Goal: Task Accomplishment & Management: Manage account settings

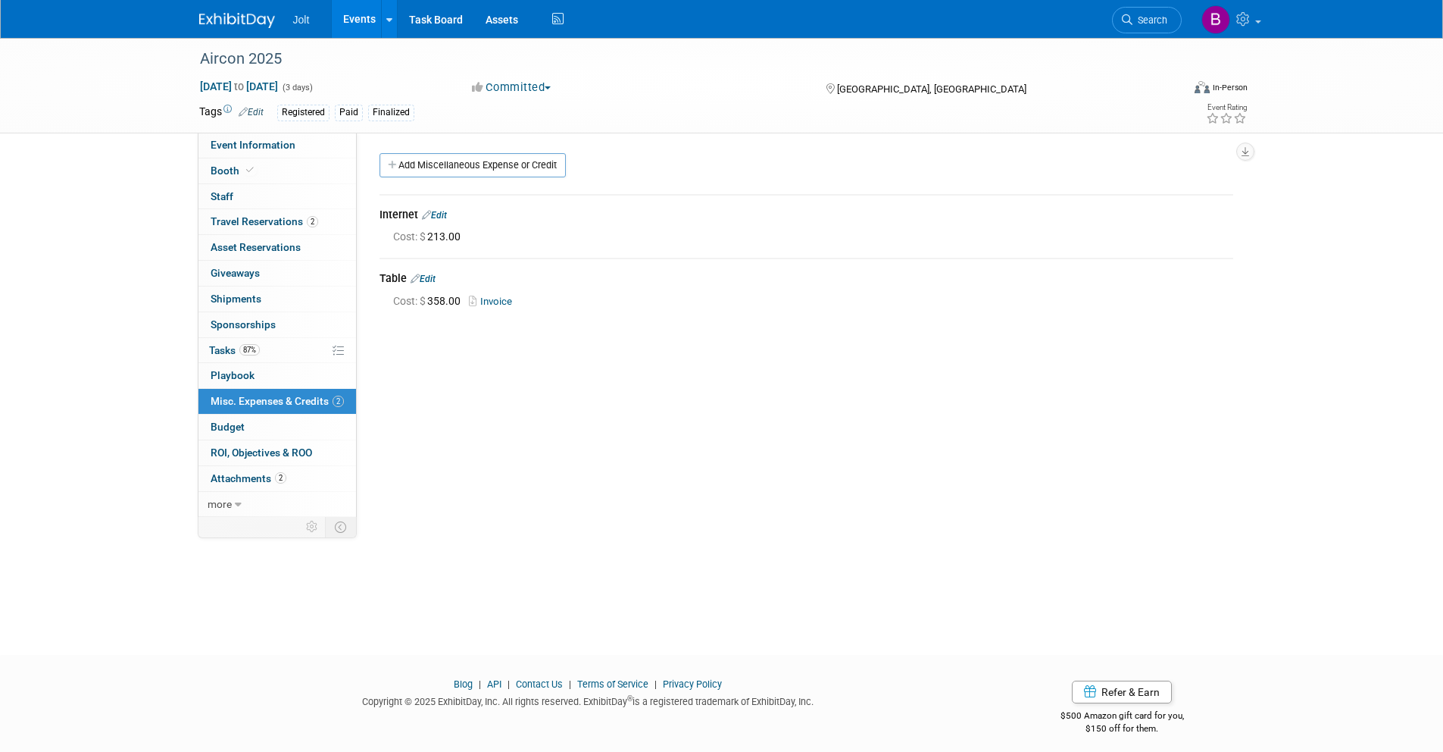
click at [248, 22] on img at bounding box center [237, 20] width 76 height 15
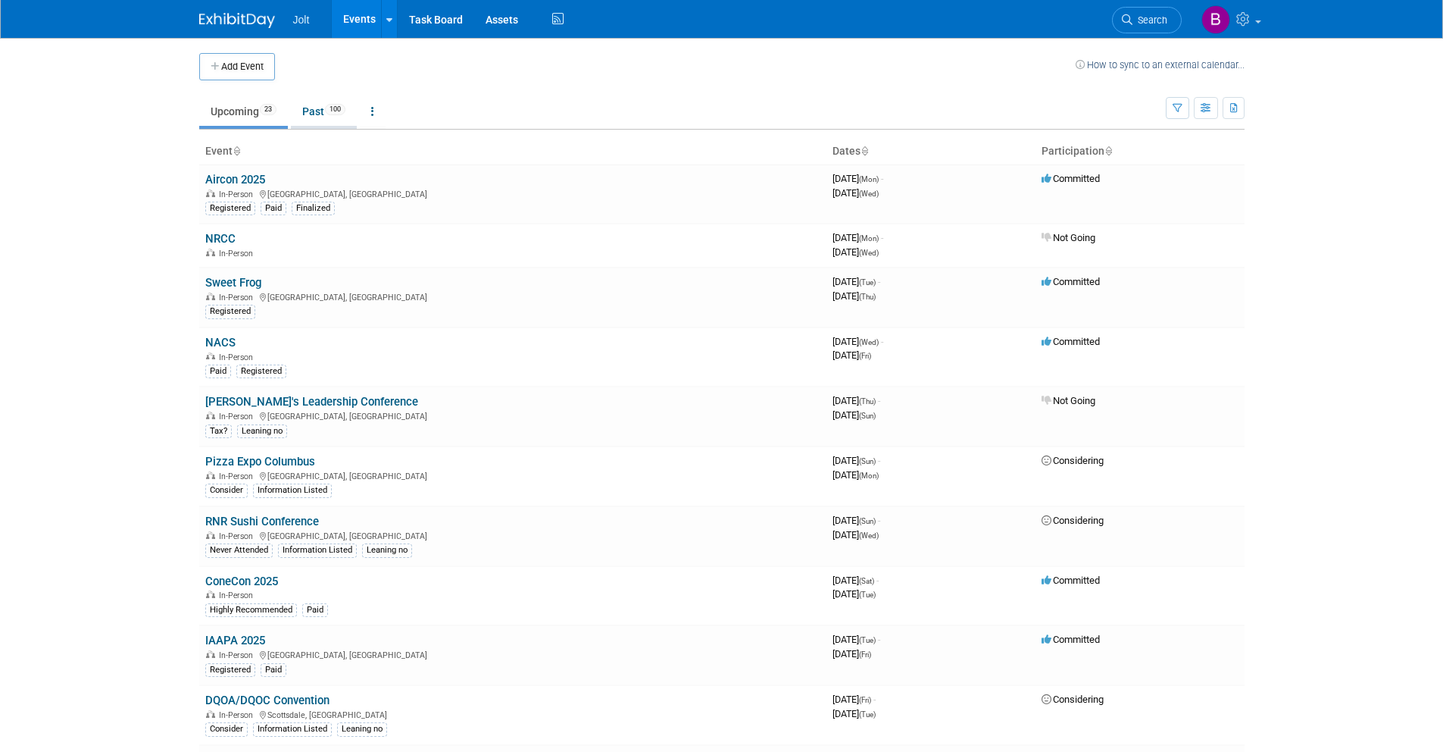
click at [320, 117] on link "Past 100" at bounding box center [324, 111] width 66 height 29
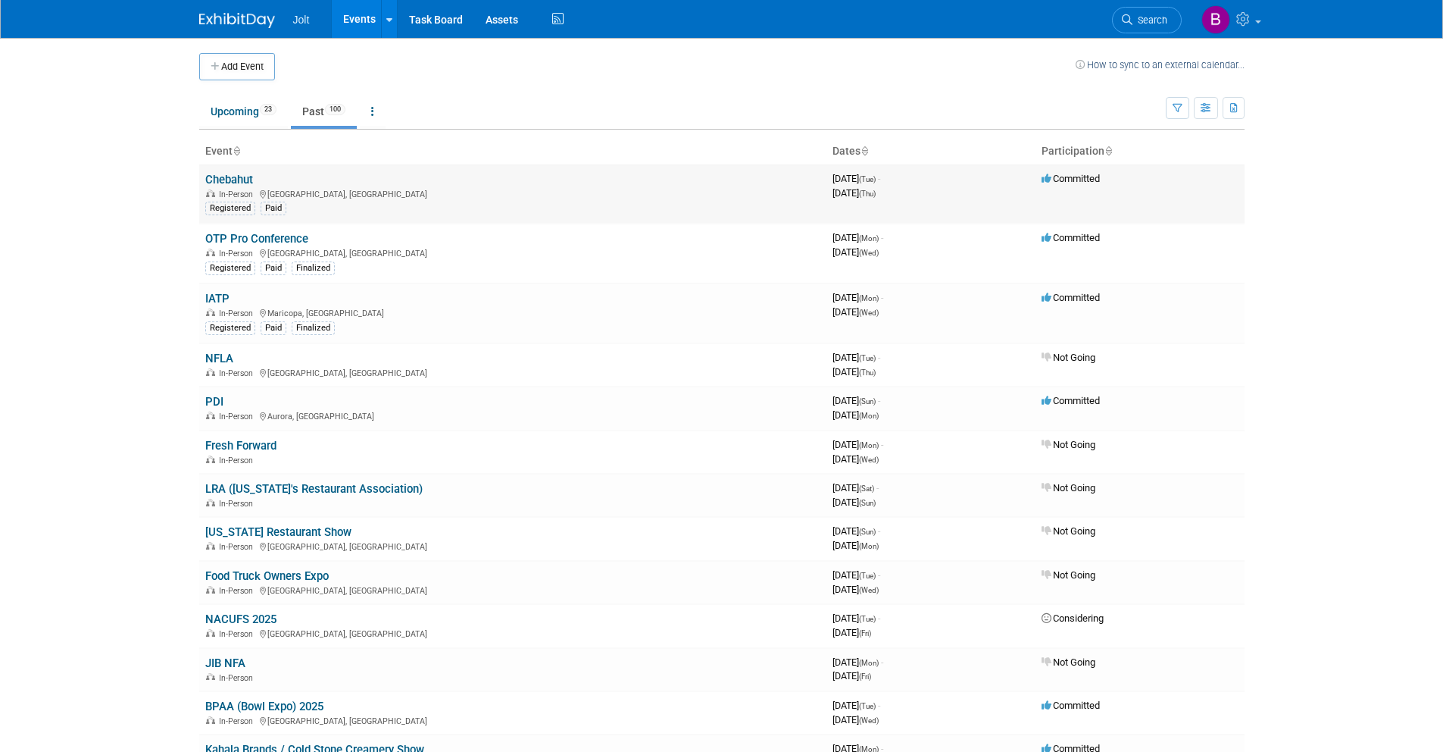
click at [243, 178] on link "Chebahut" at bounding box center [229, 180] width 48 height 14
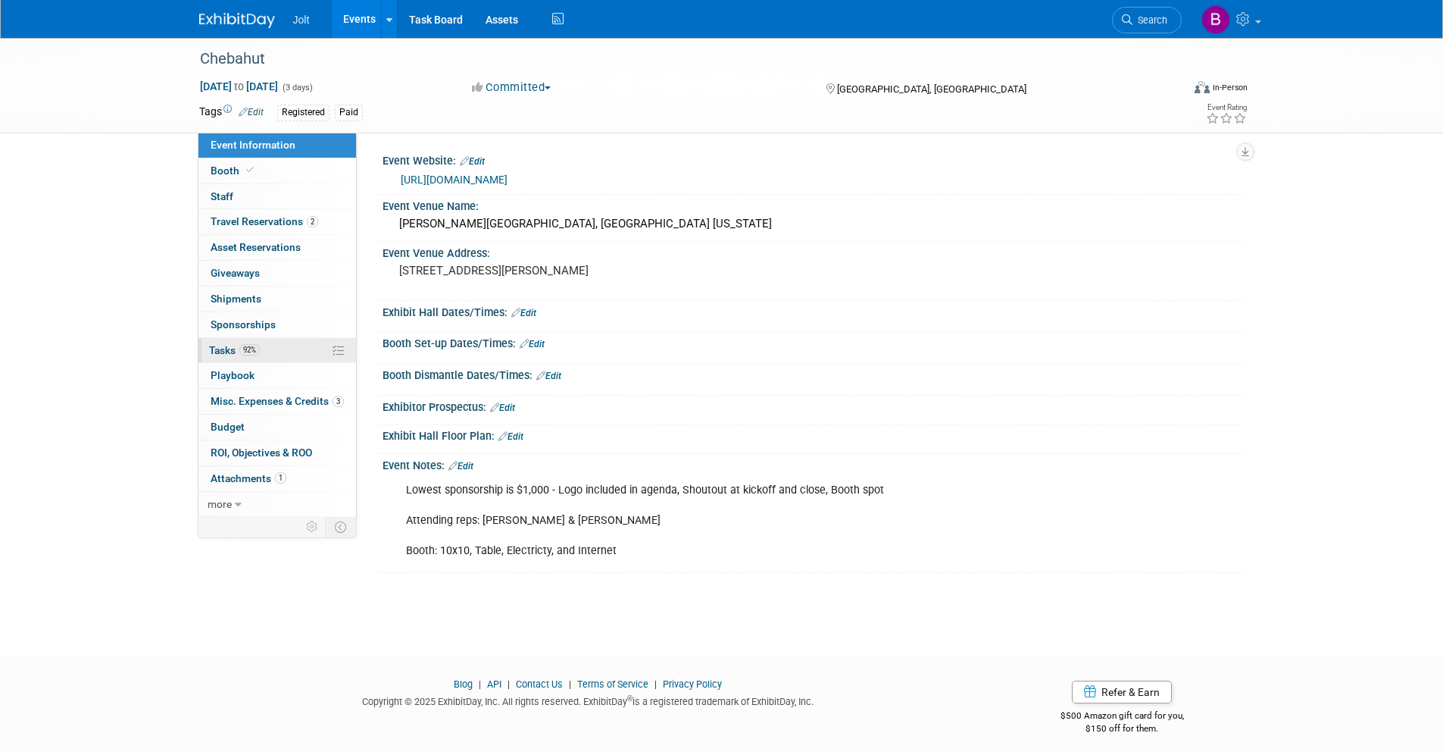
click at [233, 349] on span "Tasks 92%" at bounding box center [234, 350] width 51 height 12
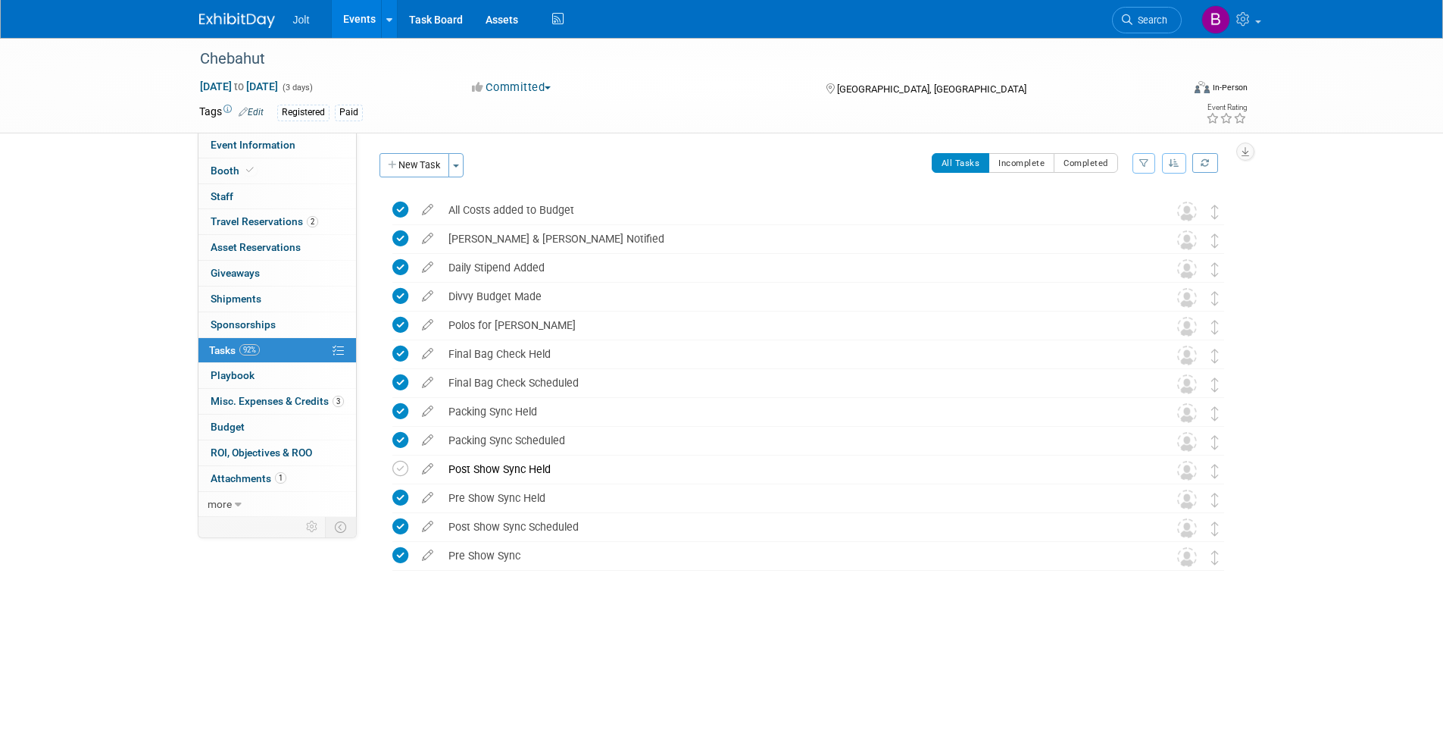
click at [230, 13] on img at bounding box center [237, 20] width 76 height 15
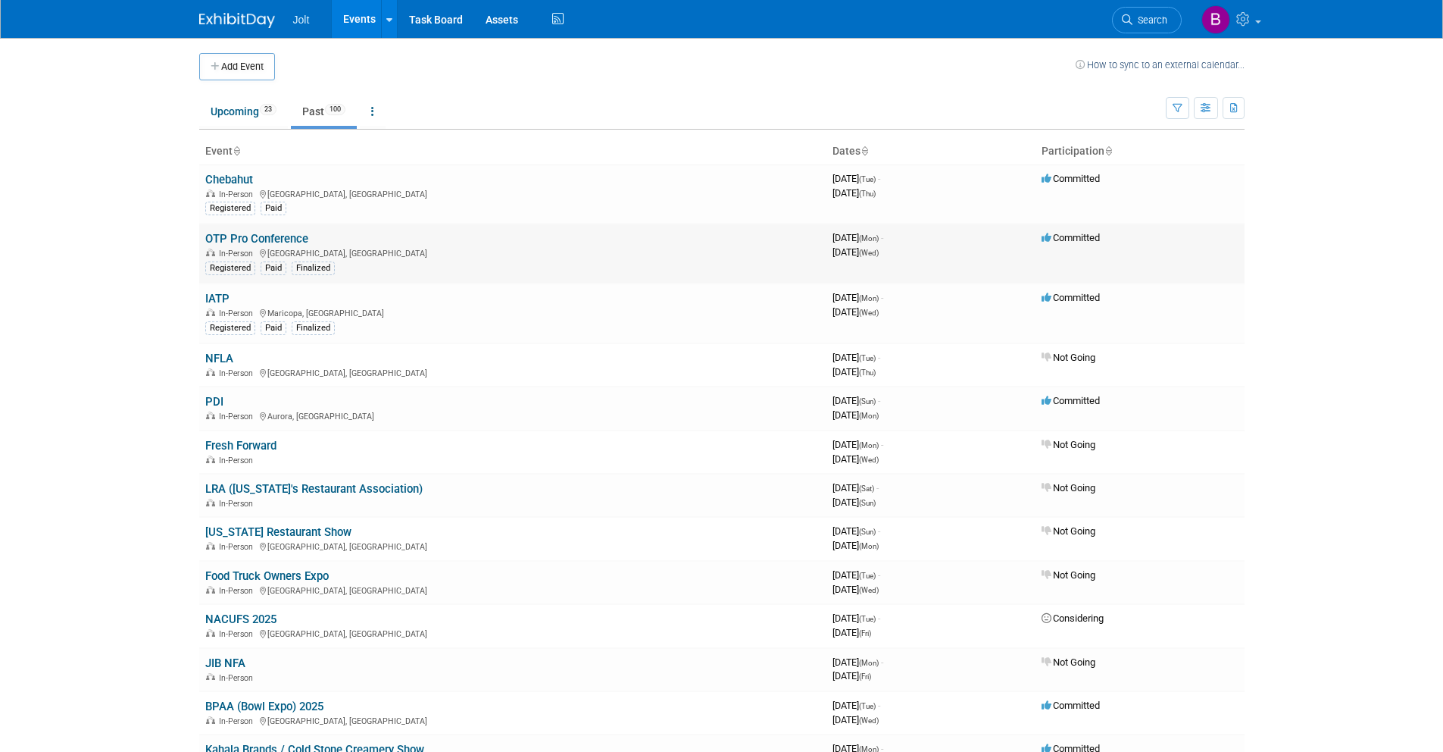
click at [243, 239] on link "OTP Pro Conference" at bounding box center [256, 239] width 103 height 14
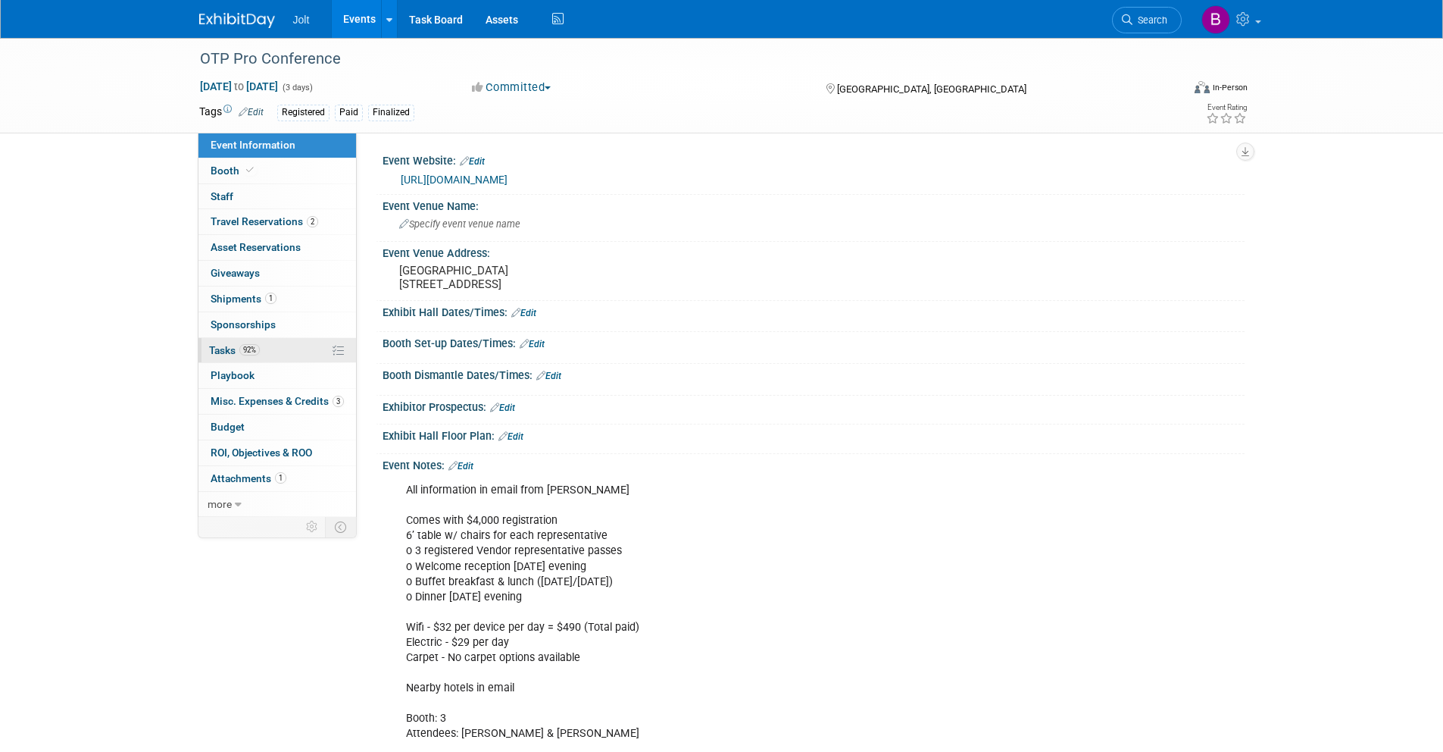
click at [223, 354] on span "Tasks 92%" at bounding box center [234, 350] width 51 height 12
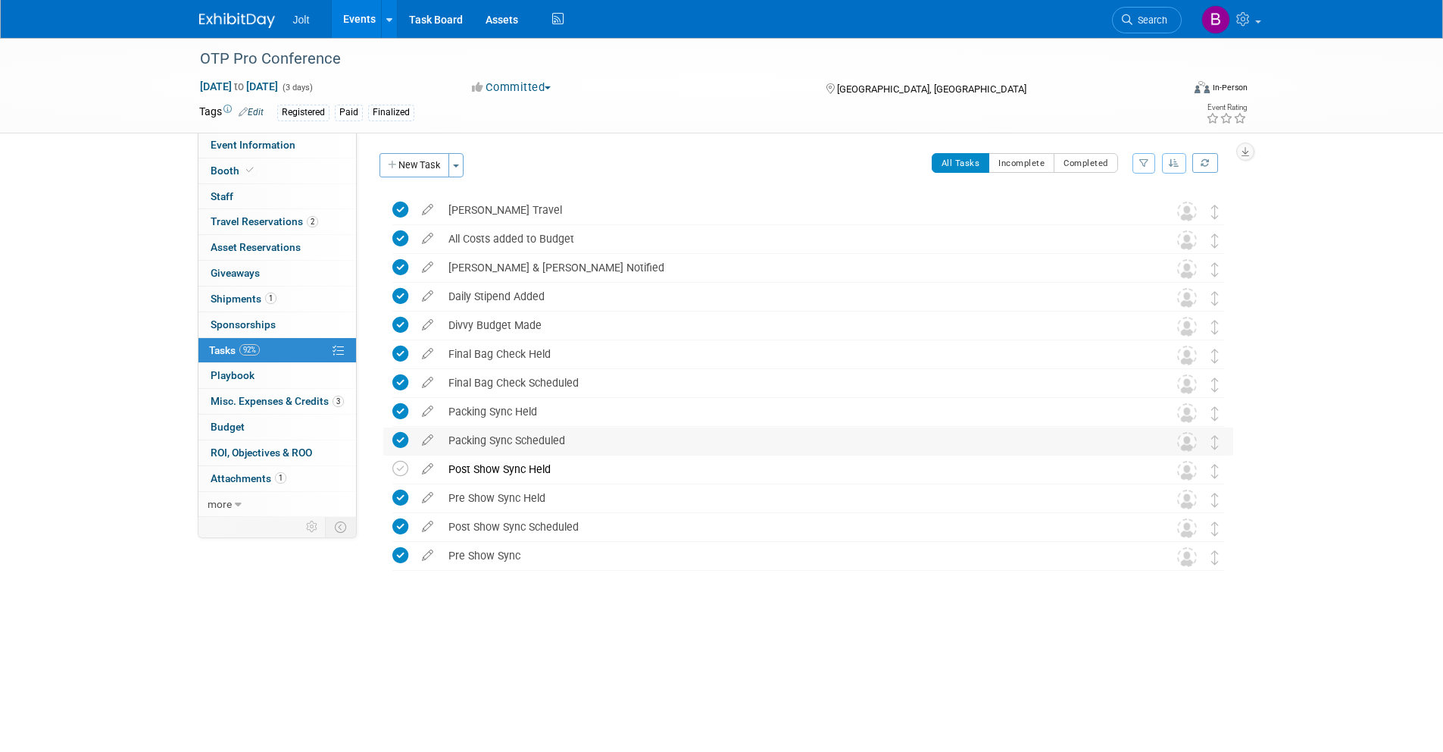
drag, startPoint x: 397, startPoint y: 470, endPoint x: 387, endPoint y: 448, distance: 24.1
click at [395, 468] on icon at bounding box center [400, 469] width 16 height 16
click at [250, 141] on span "Event Information" at bounding box center [253, 145] width 85 height 12
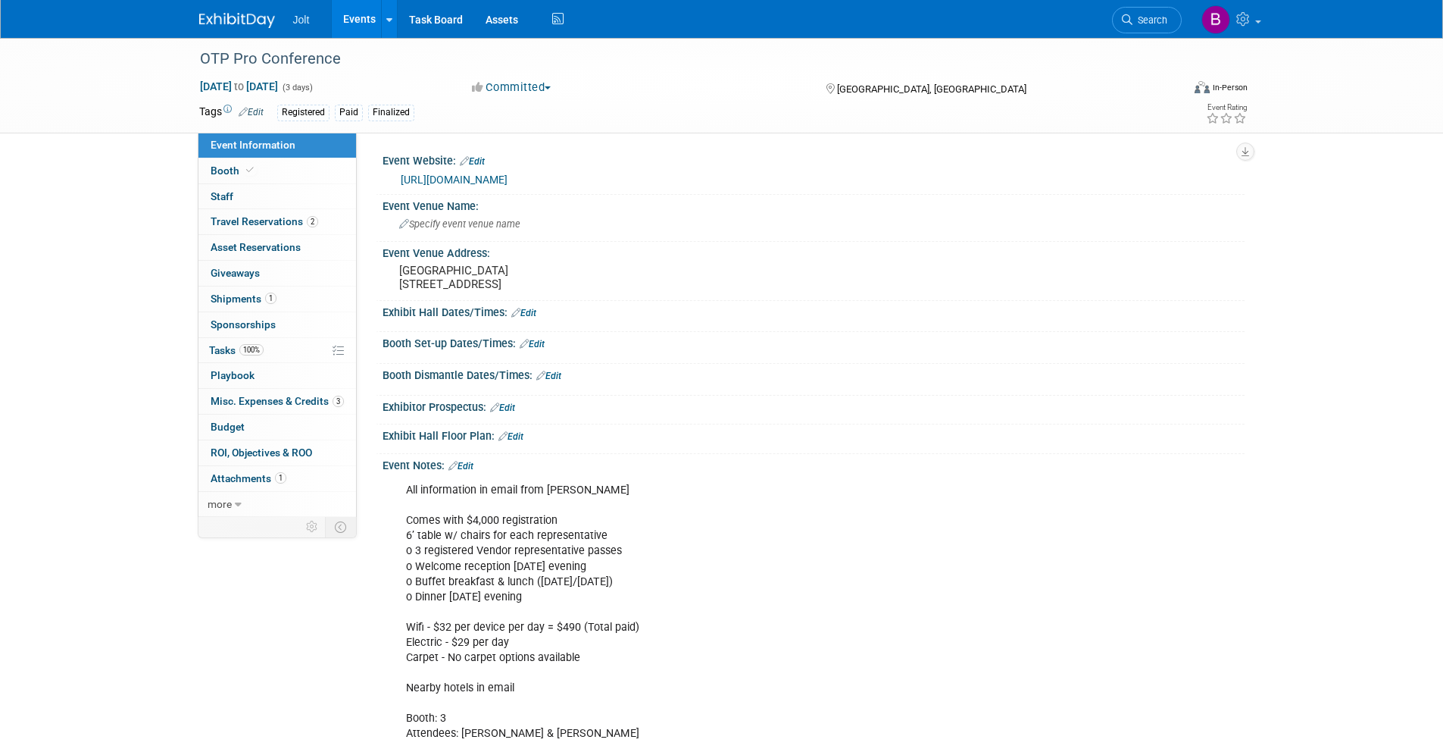
click at [424, 112] on div "Registered Paid Finalized" at bounding box center [673, 113] width 792 height 17
click at [259, 110] on link "Edit" at bounding box center [251, 112] width 25 height 11
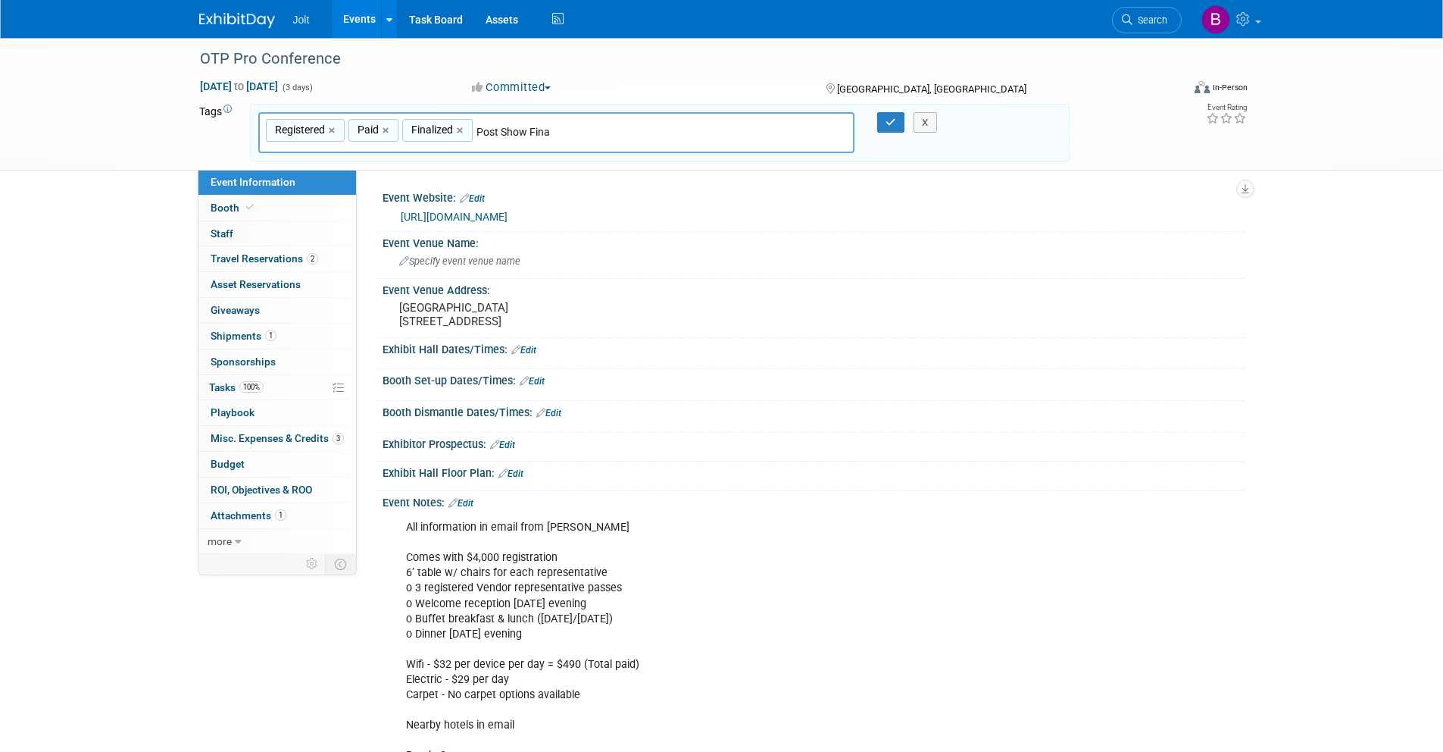
type input "Post Show Final"
type input "Registered, Paid, Finalized, Post Show Final"
click at [886, 120] on icon "button" at bounding box center [891, 122] width 11 height 10
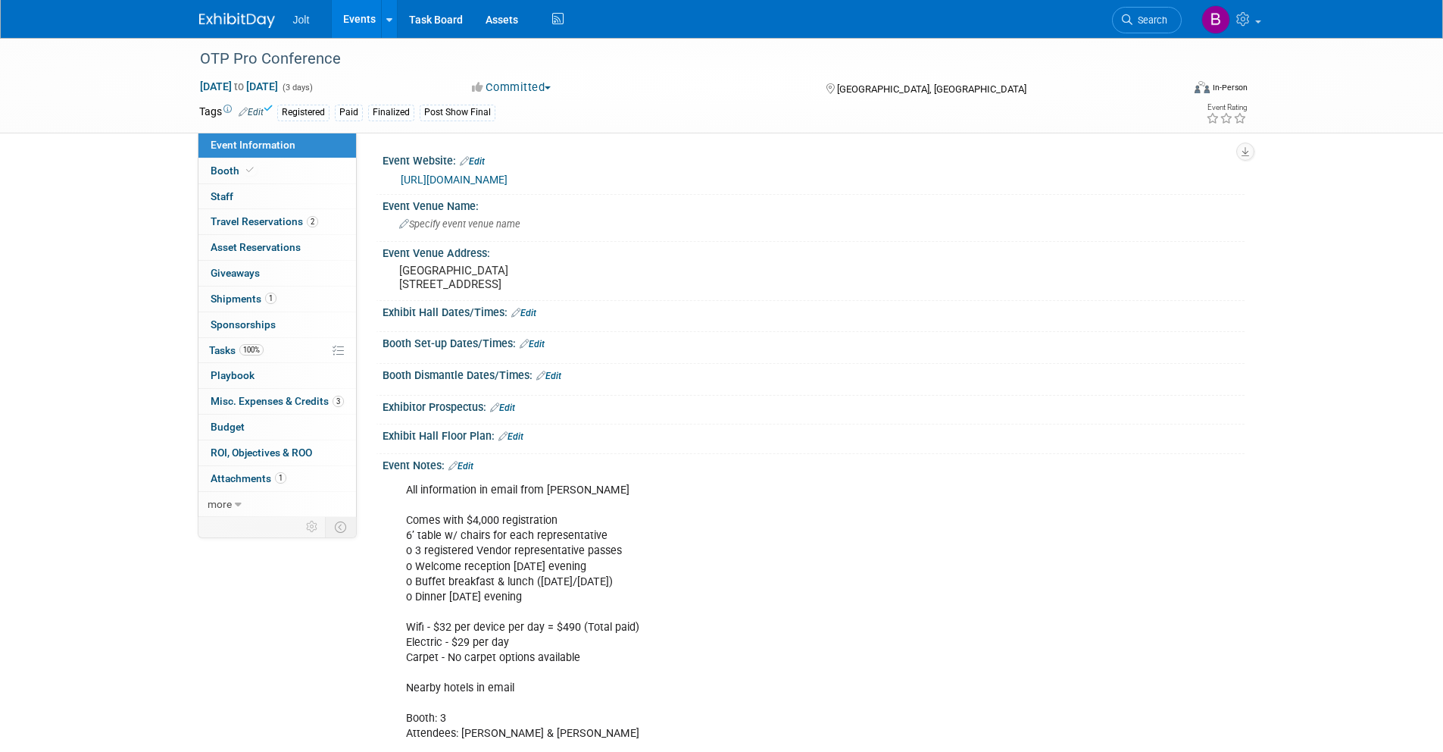
click at [241, 20] on img at bounding box center [237, 20] width 76 height 15
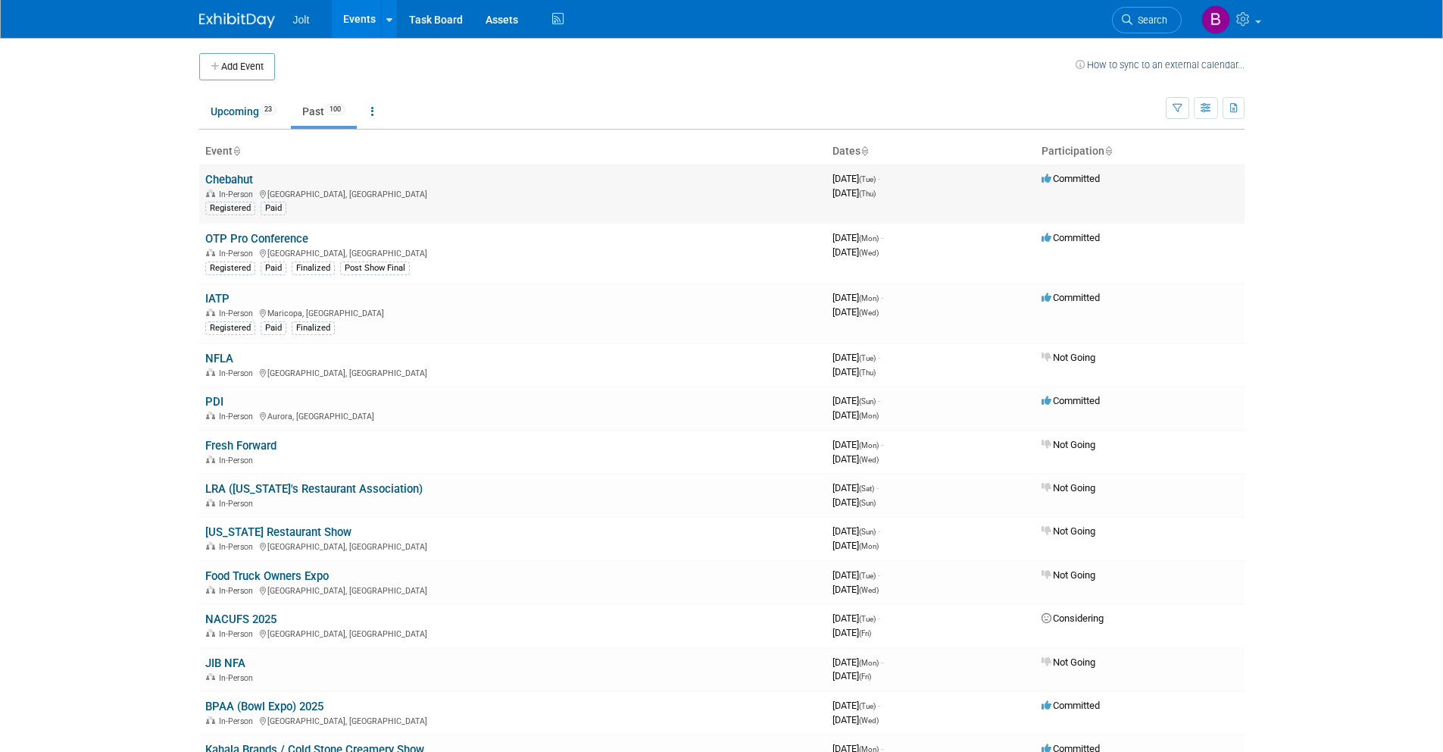
click at [234, 180] on link "Chebahut" at bounding box center [229, 180] width 48 height 14
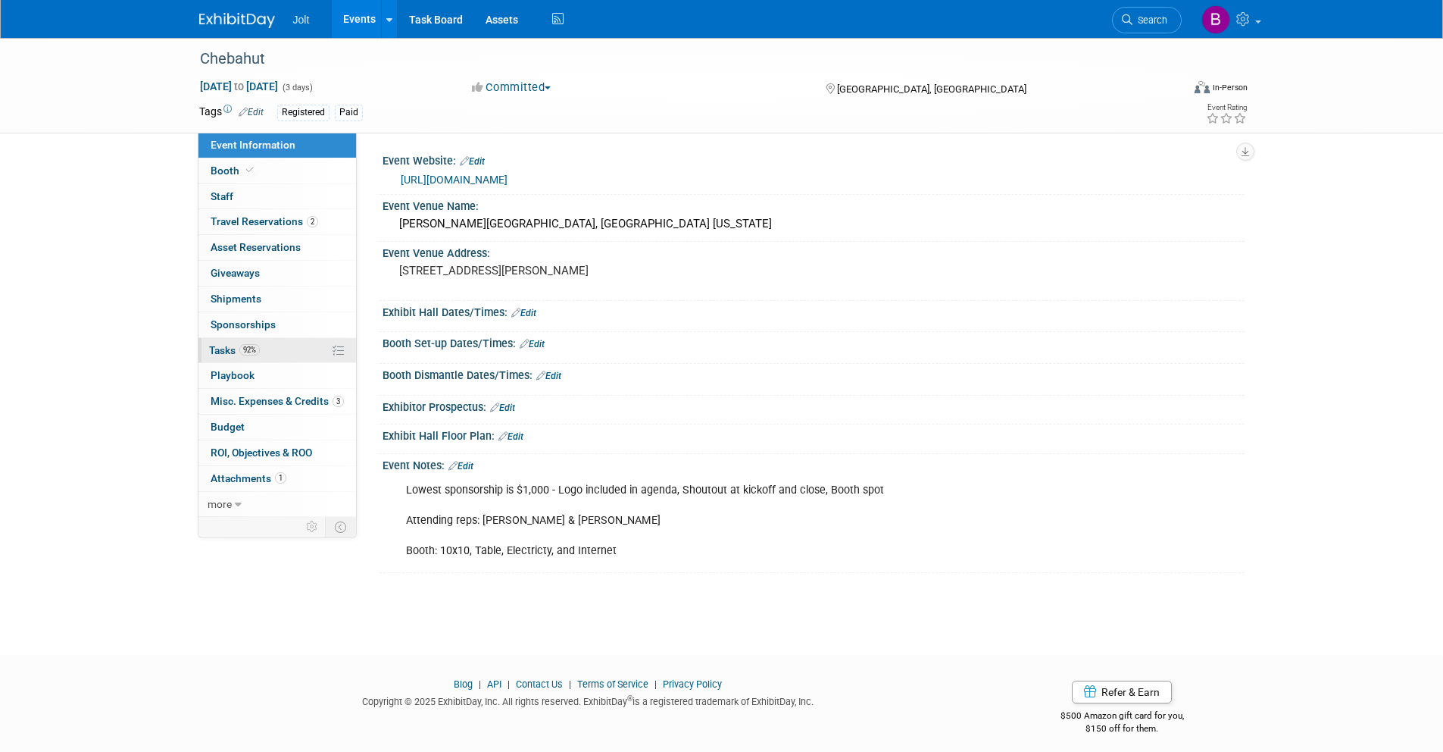
click at [233, 345] on span "Tasks 92%" at bounding box center [234, 350] width 51 height 12
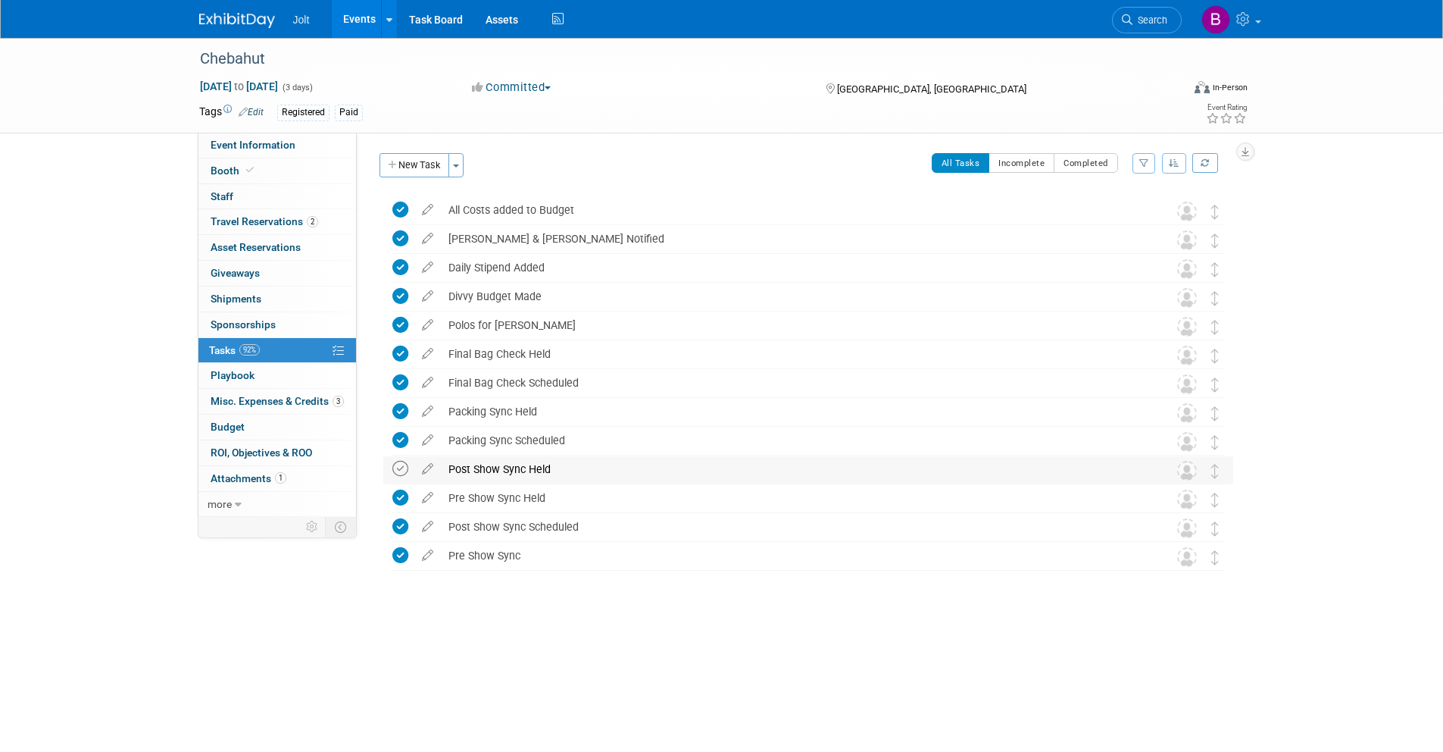
click at [399, 473] on icon at bounding box center [400, 469] width 16 height 16
click at [251, 148] on span "Event Information" at bounding box center [253, 145] width 85 height 12
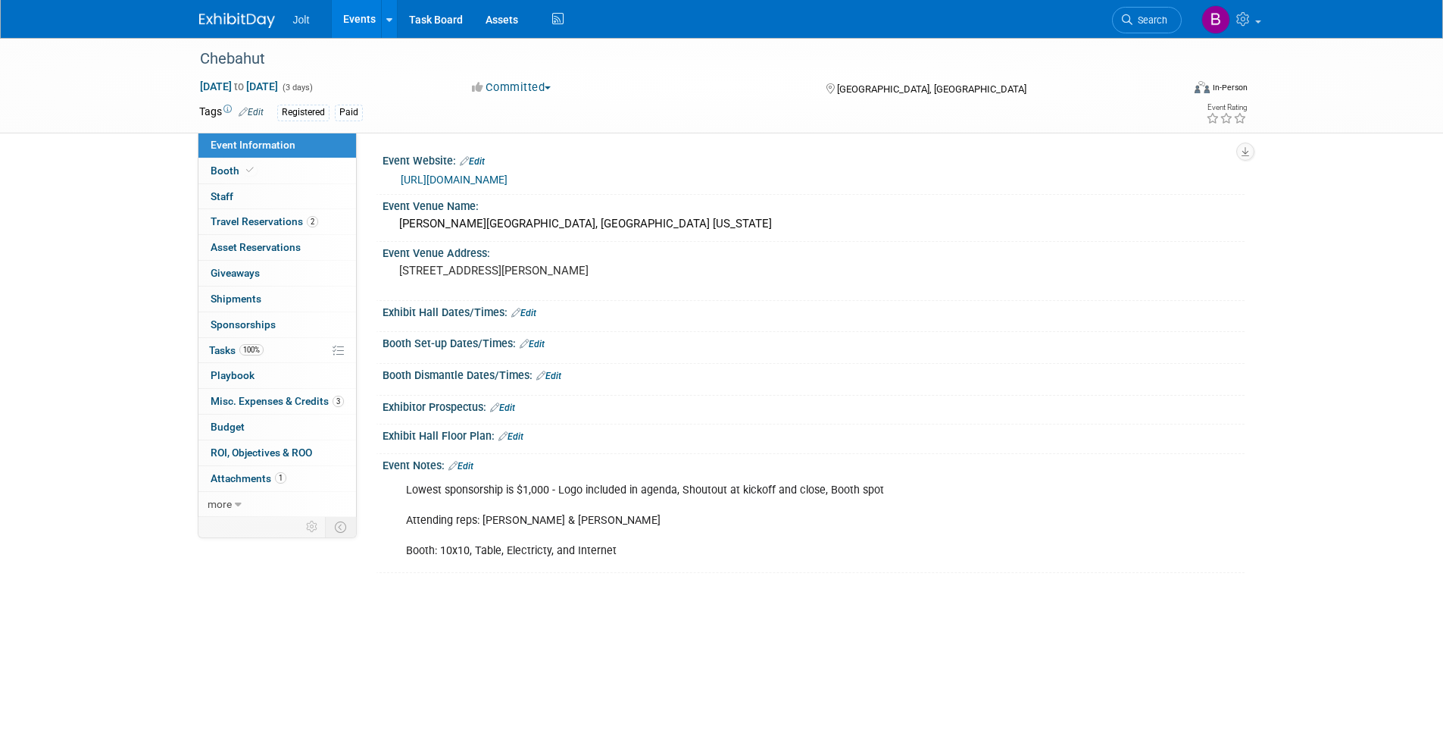
click at [255, 115] on link "Edit" at bounding box center [251, 112] width 25 height 11
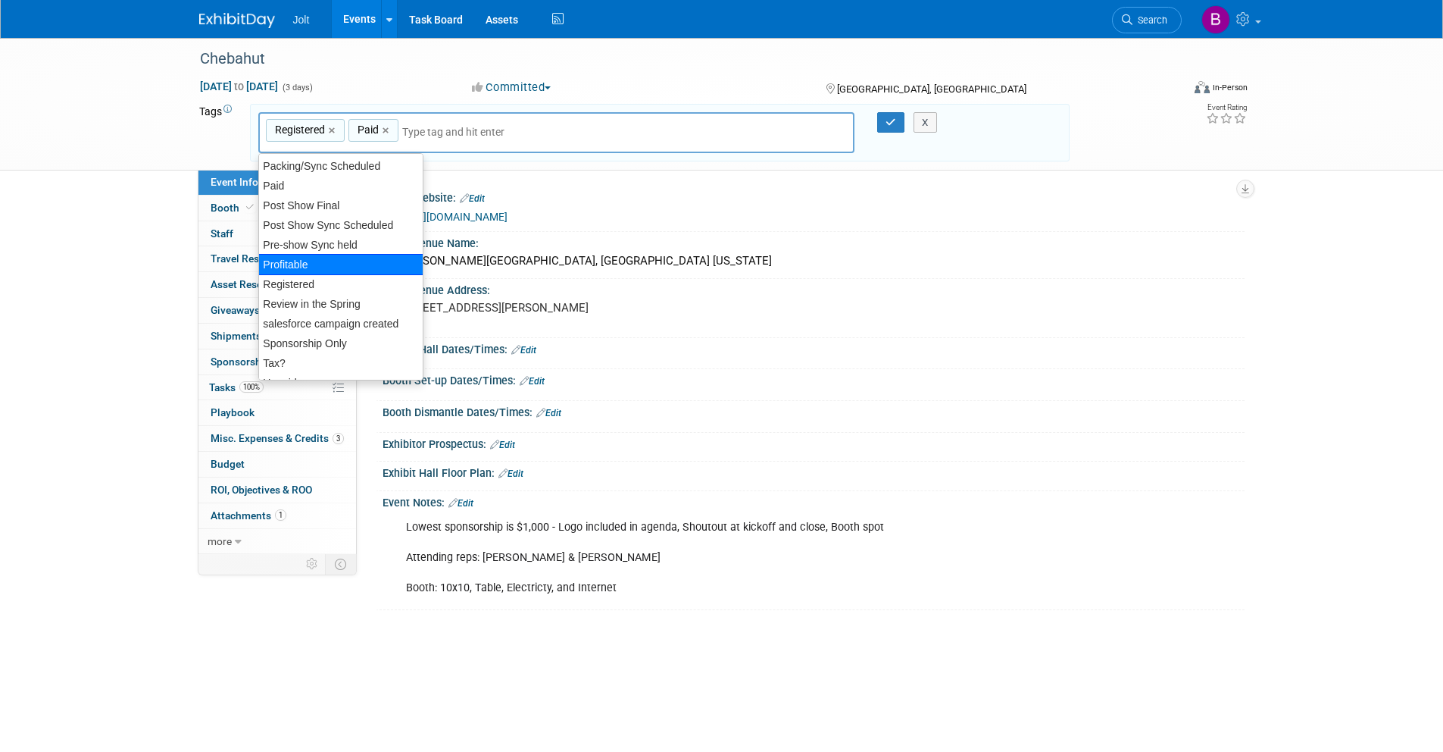
scroll to position [392, 0]
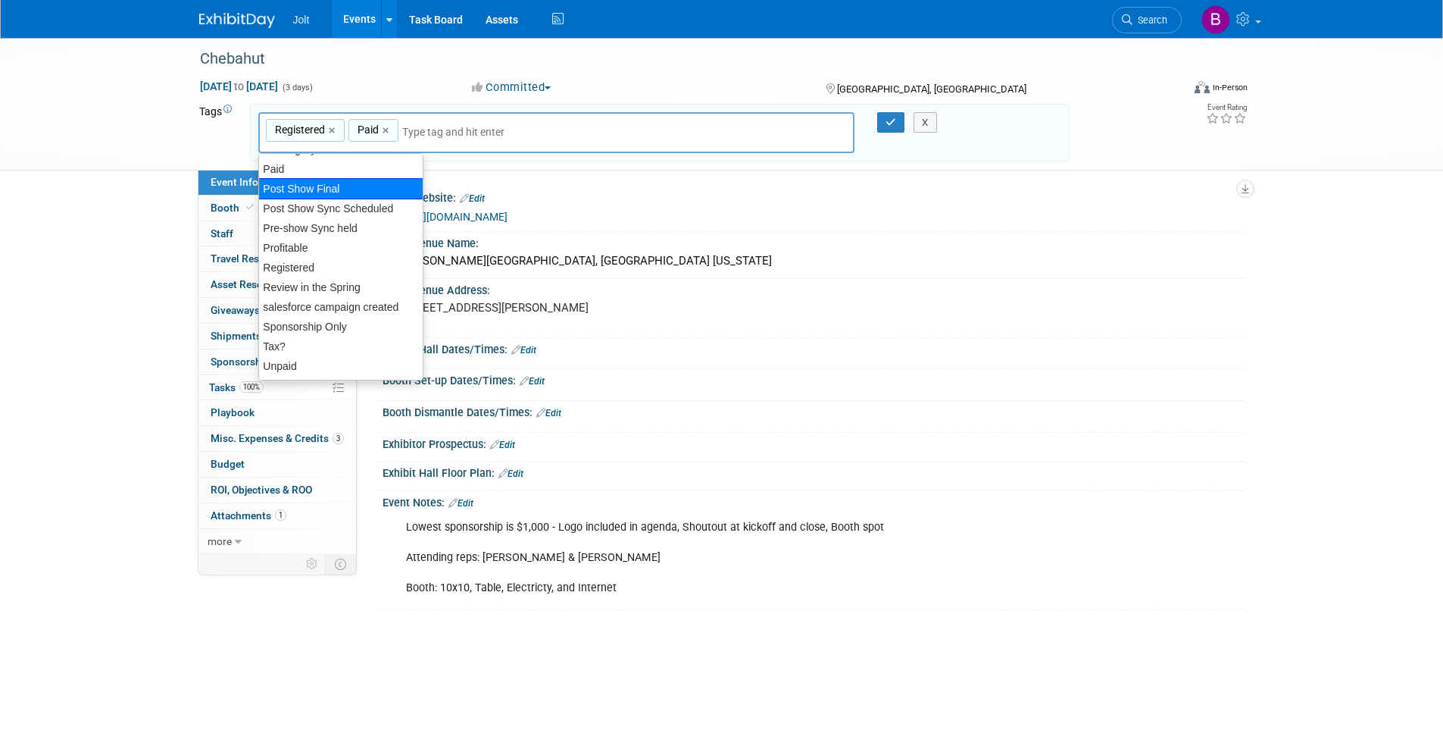
click at [323, 189] on div "Post Show Final" at bounding box center [340, 188] width 165 height 21
type input "Registered, Paid, Post Show Final"
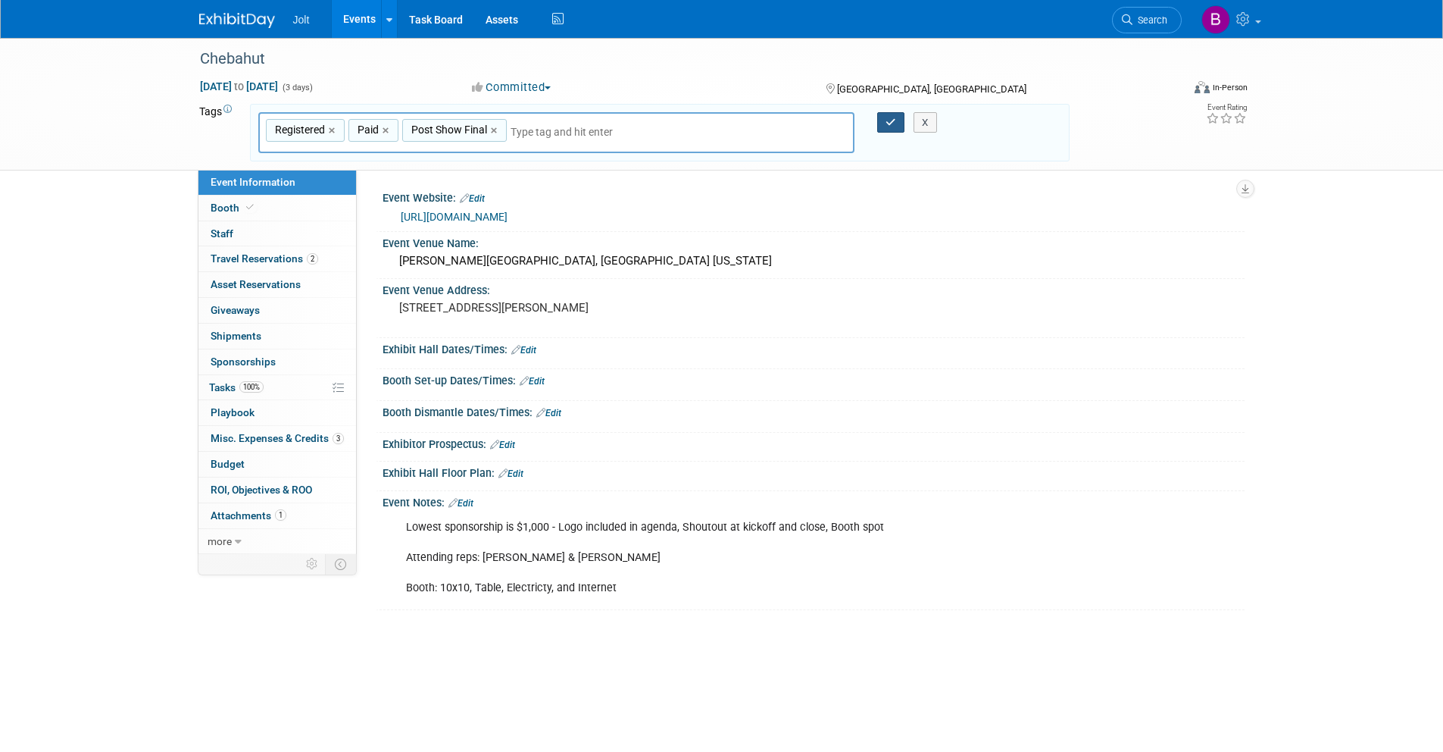
click at [894, 119] on icon "button" at bounding box center [891, 122] width 11 height 10
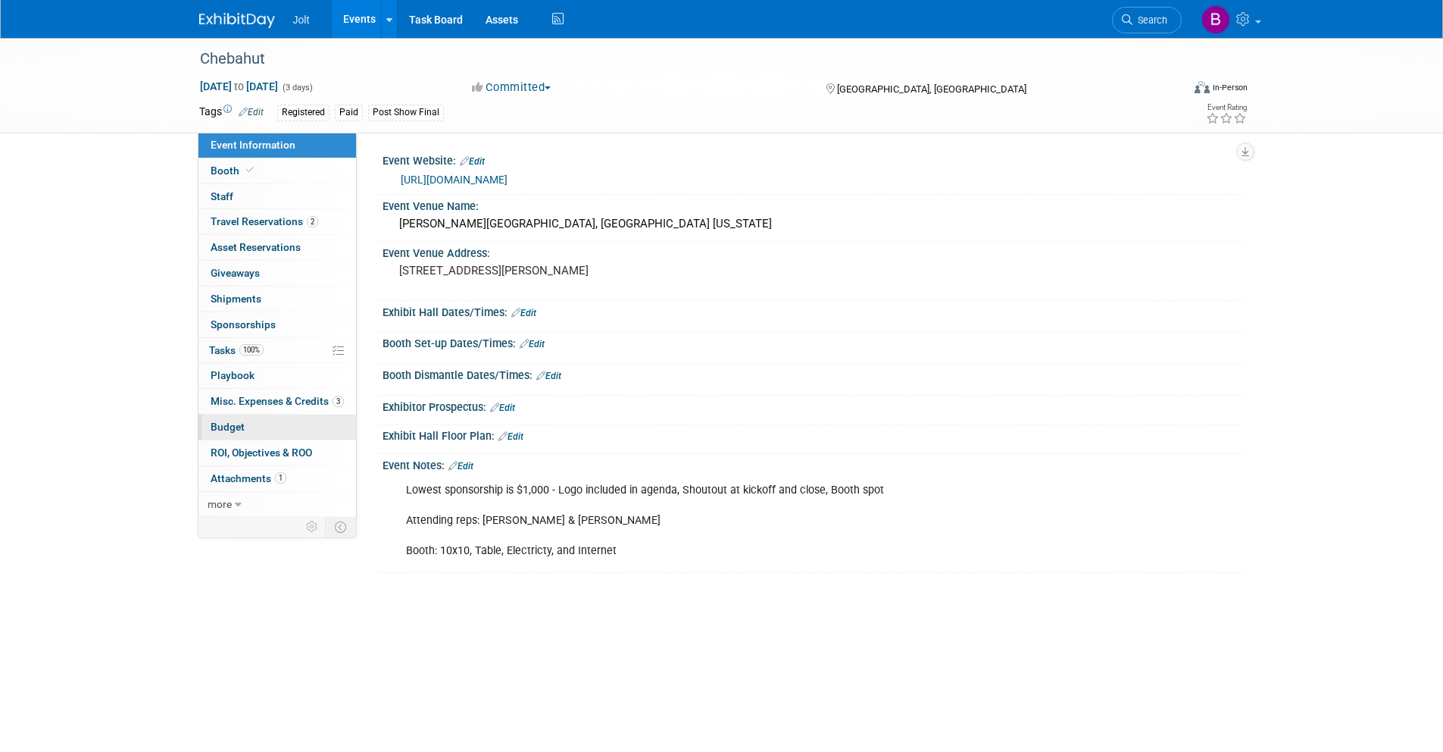
click at [248, 433] on link "Budget" at bounding box center [277, 426] width 158 height 25
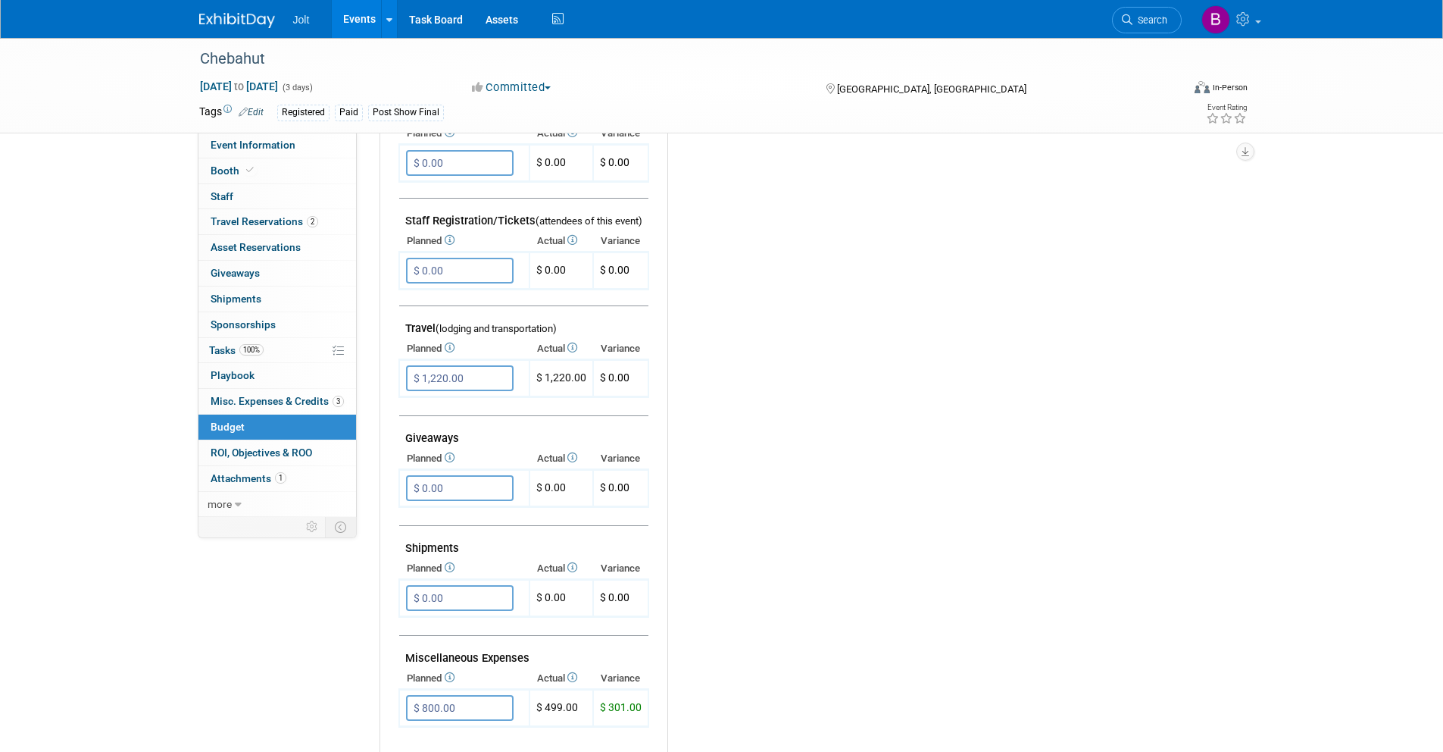
scroll to position [0, 0]
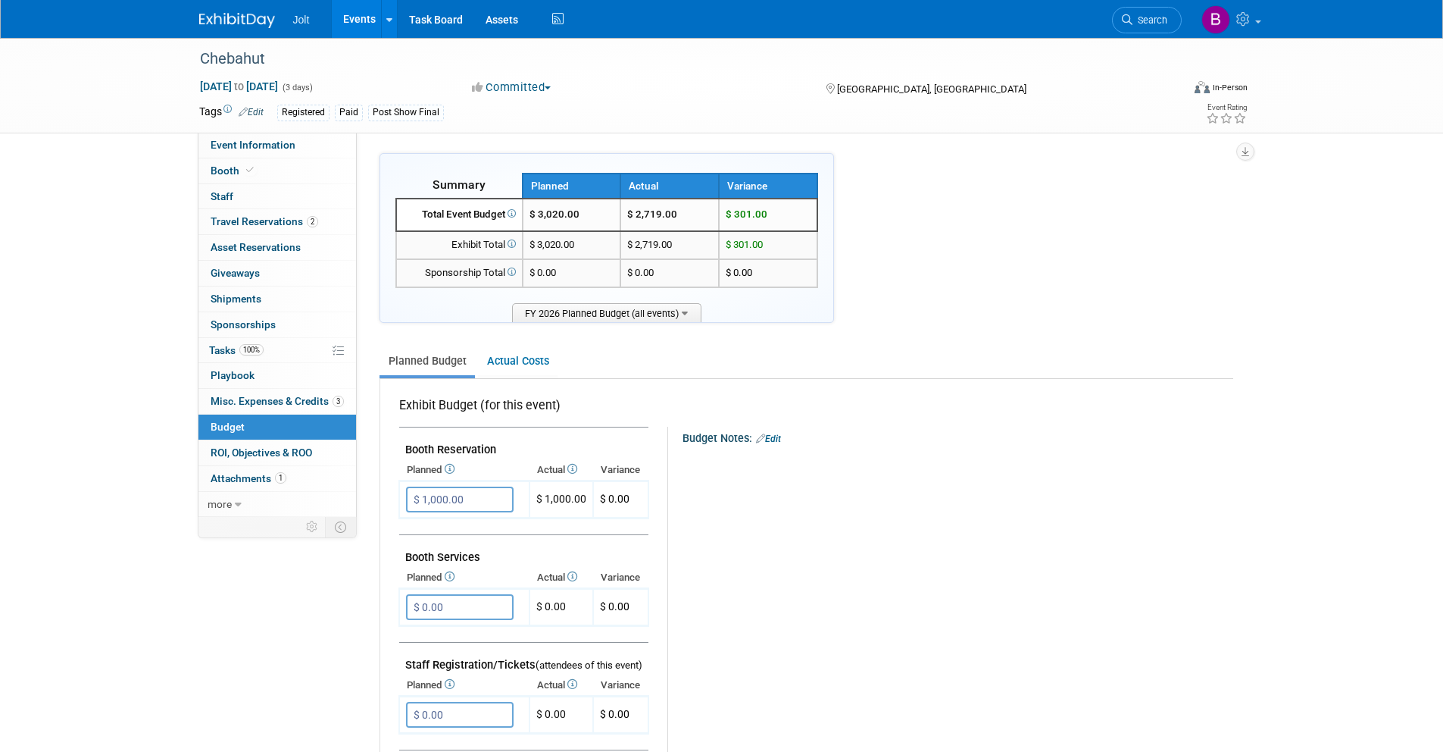
click at [241, 18] on img at bounding box center [237, 20] width 76 height 15
